Goal: Task Accomplishment & Management: Complete application form

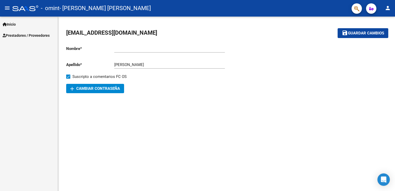
click at [27, 36] on span "Prestadores / Proveedores" at bounding box center [26, 36] width 47 height 6
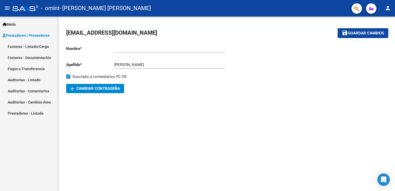
click at [38, 47] on link "Facturas - Listado/Carga" at bounding box center [29, 46] width 58 height 11
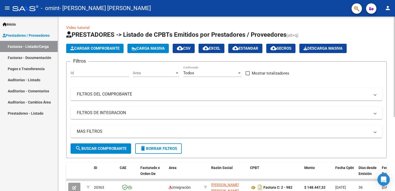
click at [86, 47] on span "Cargar Comprobante" at bounding box center [94, 48] width 49 height 5
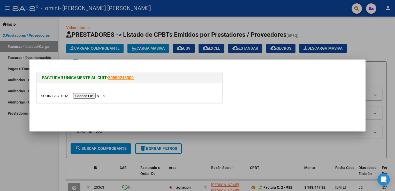
click at [94, 95] on input "file" at bounding box center [73, 95] width 65 height 5
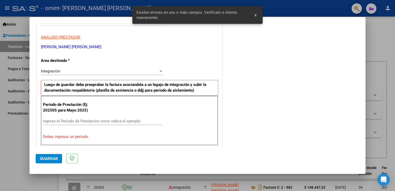
scroll to position [108, 0]
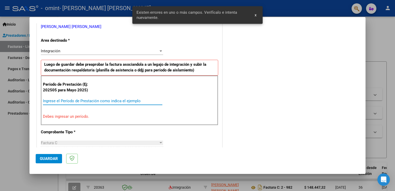
click at [89, 100] on input "Ingrese el Período de Prestación como indica el ejemplo" at bounding box center [103, 101] width 120 height 5
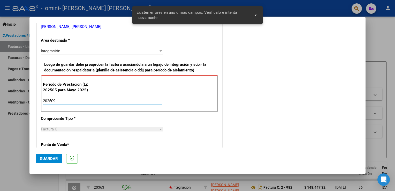
type input "202509"
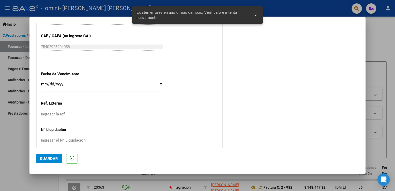
click at [128, 112] on input "Ingresar la ref." at bounding box center [102, 114] width 122 height 5
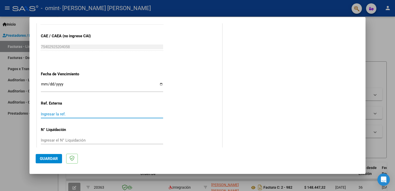
click at [48, 159] on span "Guardar" at bounding box center [49, 158] width 18 height 5
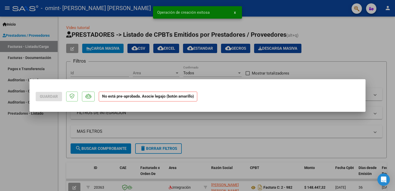
scroll to position [0, 0]
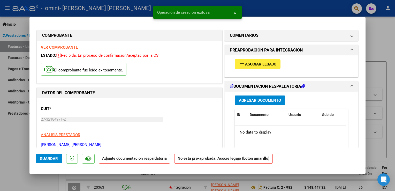
click at [247, 65] on span "Asociar Legajo" at bounding box center [260, 64] width 31 height 5
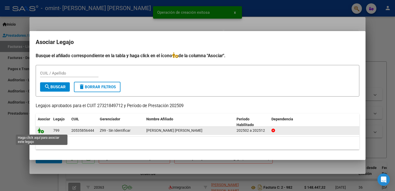
click at [41, 132] on icon at bounding box center [41, 131] width 6 height 6
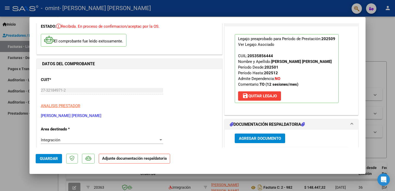
scroll to position [37, 0]
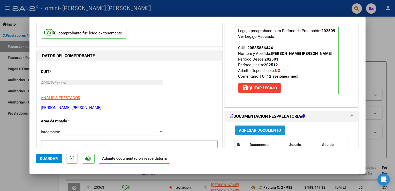
click at [269, 131] on span "Agregar Documento" at bounding box center [260, 130] width 42 height 5
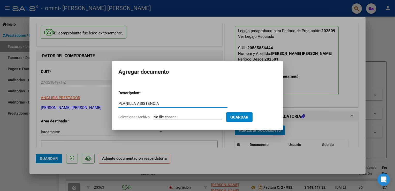
type input "PLANILLA ASISTENCIA"
click at [202, 115] on app-file-uploader "Seleccionar Archivo" at bounding box center [172, 117] width 108 height 5
click at [202, 115] on input "Seleccionar Archivo" at bounding box center [188, 117] width 69 height 5
type input "C:\fakepath\OMINT - [PERSON_NAME] G - 2025-09 - Planilla TO.pdf"
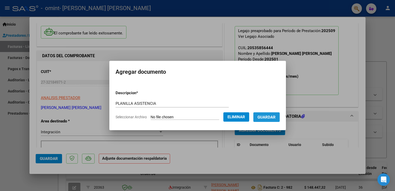
click at [275, 115] on span "Guardar" at bounding box center [267, 117] width 18 height 5
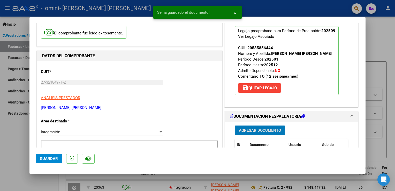
click at [51, 158] on span "Guardar" at bounding box center [49, 158] width 18 height 5
click at [50, 161] on span "Guardar" at bounding box center [49, 158] width 18 height 5
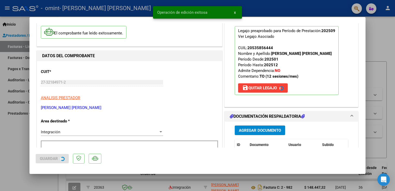
click at [51, 184] on div at bounding box center [197, 95] width 395 height 191
type input "$ 0,00"
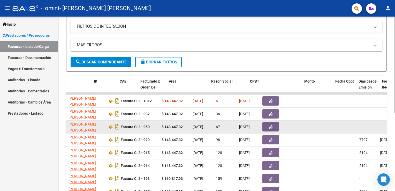
scroll to position [0, 0]
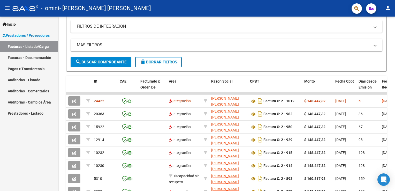
click at [392, 5] on mat-toolbar "menu - omint - [PERSON_NAME] [PERSON_NAME] person" at bounding box center [197, 8] width 395 height 17
click at [390, 8] on mat-icon "person" at bounding box center [388, 8] width 6 height 6
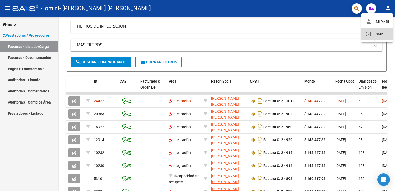
click at [380, 37] on button "exit_to_app Salir" at bounding box center [378, 34] width 32 height 12
